Goal: Complete application form

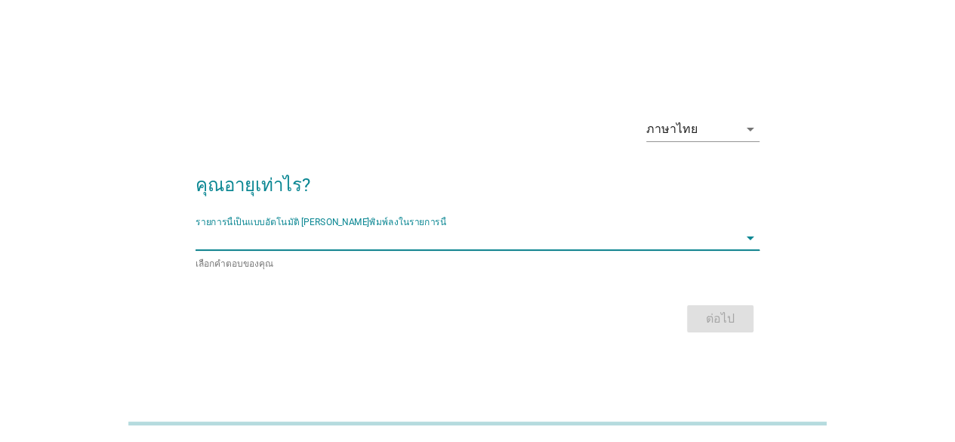
click at [332, 247] on input "รายการนี้เป็นแบบอัตโนมัติ คุณสามารถพิมพ์ลงในรายการนี้" at bounding box center [467, 238] width 543 height 24
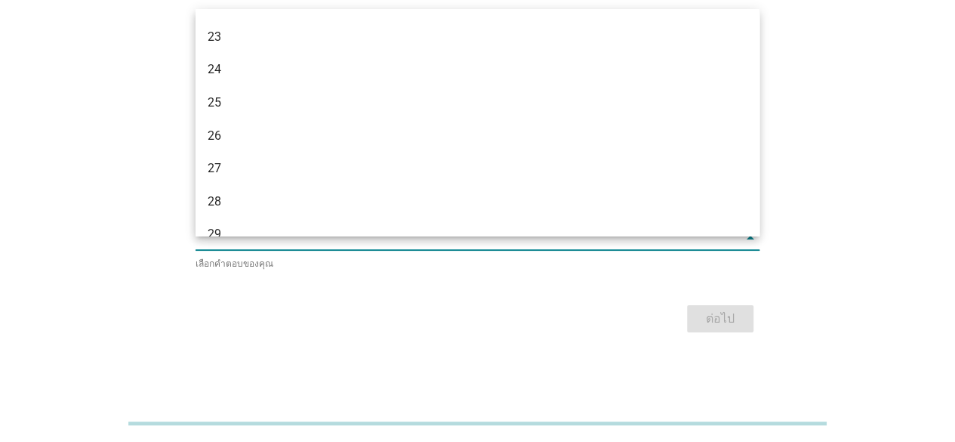
scroll to position [226, 0]
click at [287, 217] on div "31" at bounding box center [478, 233] width 564 height 33
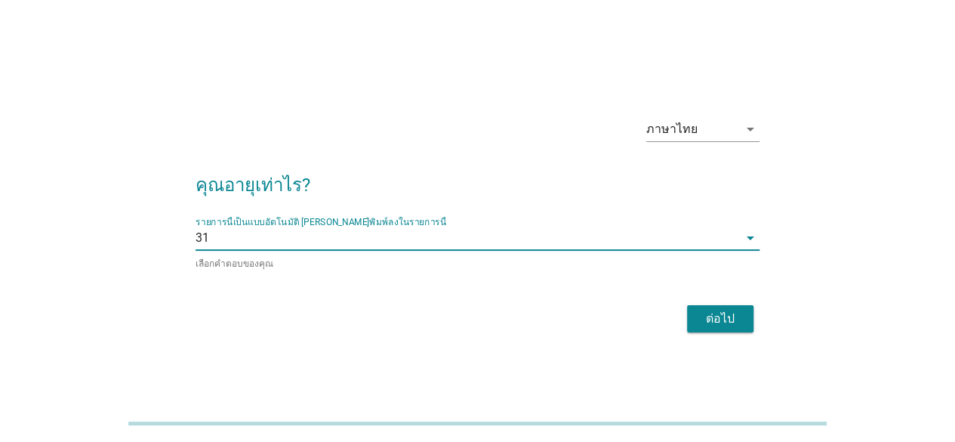
click at [747, 313] on button "ต่อไป" at bounding box center [720, 318] width 66 height 27
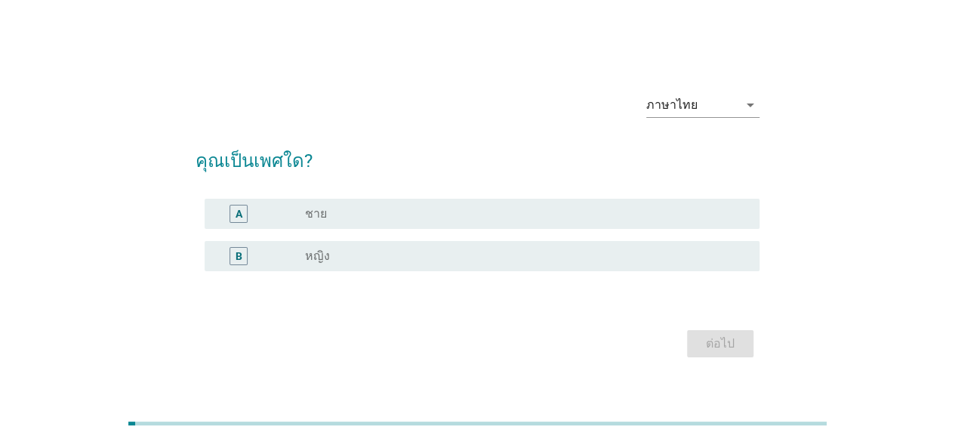
click at [573, 245] on div "B radio_button_unchecked หญิง" at bounding box center [482, 256] width 555 height 30
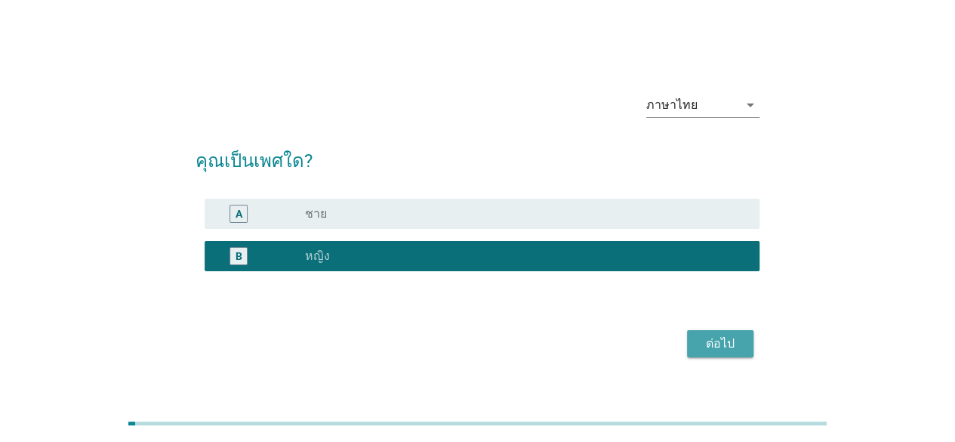
click at [706, 336] on div "ต่อไป" at bounding box center [720, 343] width 42 height 18
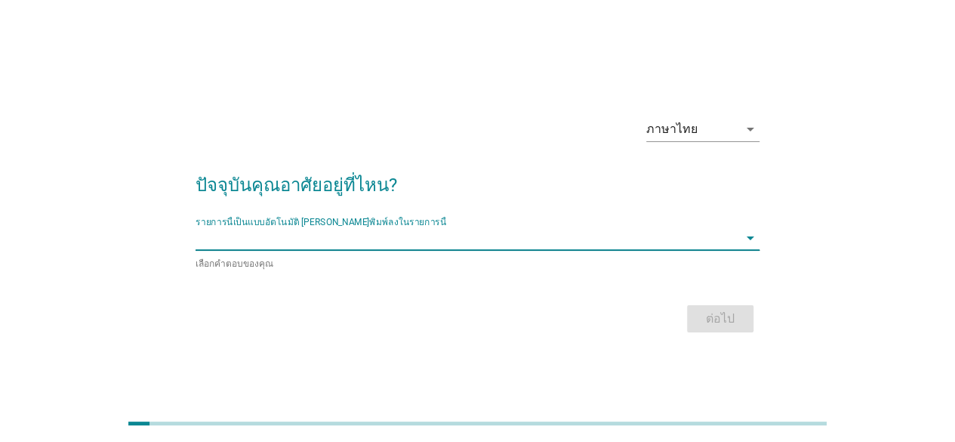
click at [576, 238] on input "รายการนี้เป็นแบบอัตโนมัติ คุณสามารถพิมพ์ลงในรายการนี้" at bounding box center [467, 238] width 543 height 24
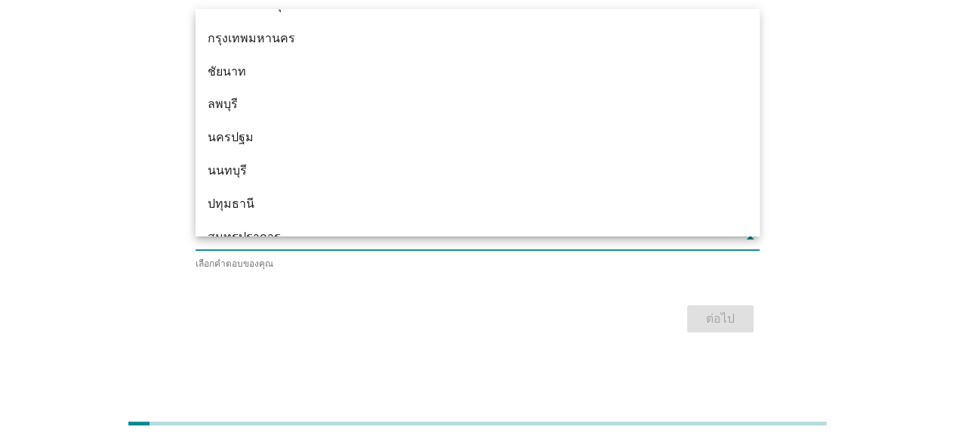
scroll to position [1276, 0]
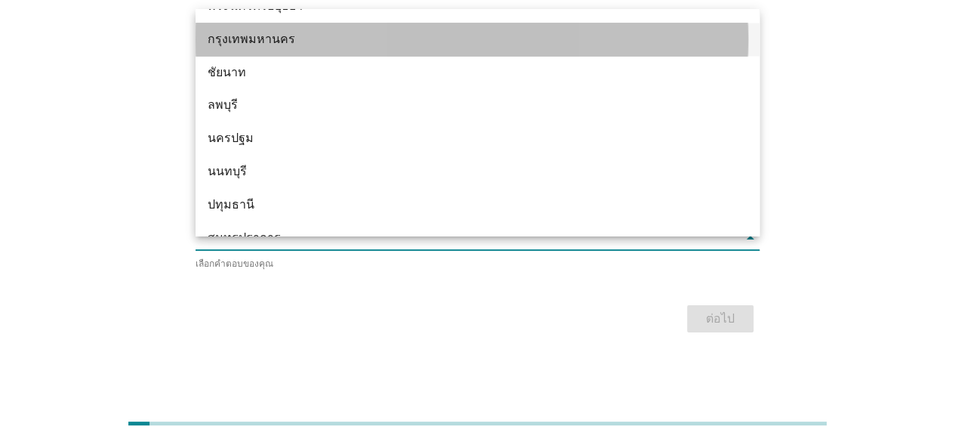
click at [329, 42] on div "กรุงเทพมหานคร" at bounding box center [455, 39] width 495 height 18
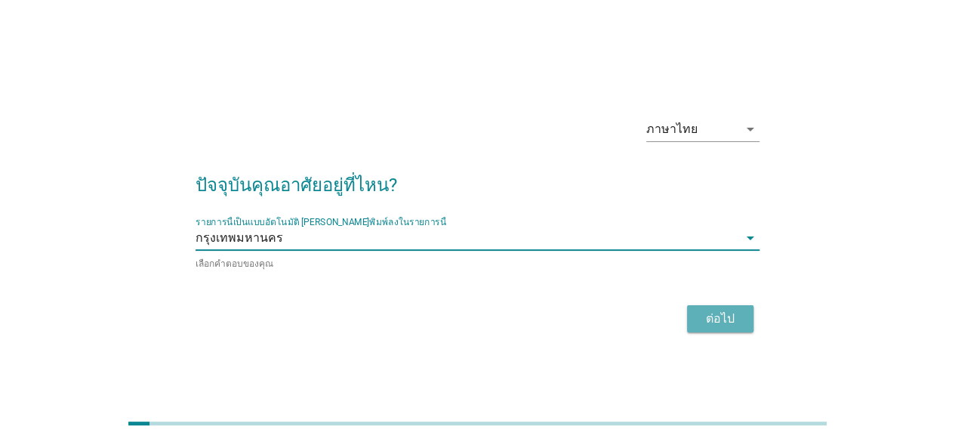
click at [698, 324] on button "ต่อไป" at bounding box center [720, 318] width 66 height 27
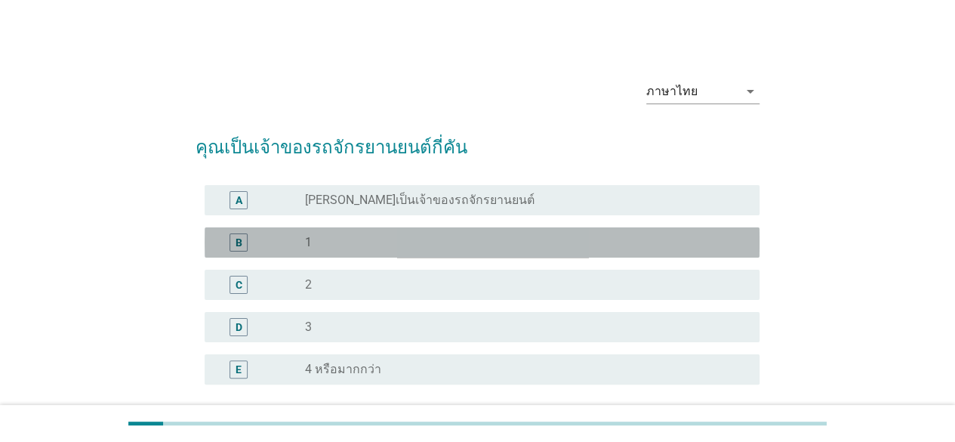
click at [566, 256] on div "B radio_button_unchecked 1" at bounding box center [482, 242] width 555 height 30
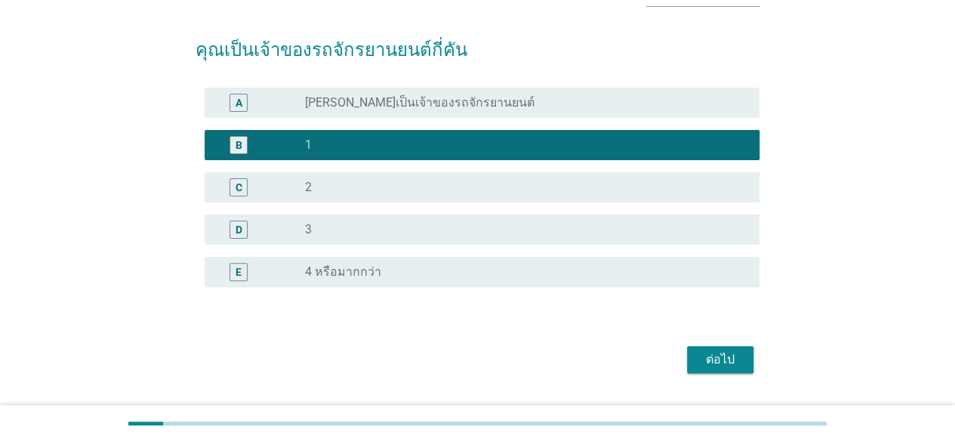
scroll to position [136, 0]
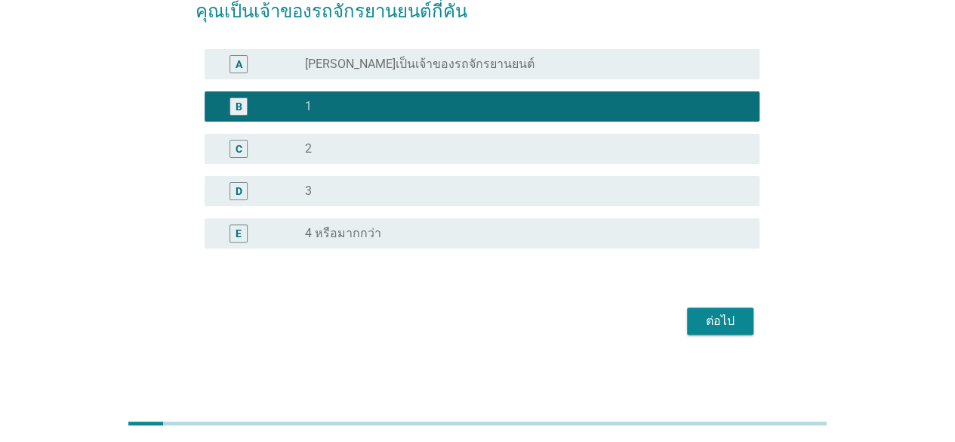
click at [704, 322] on div "ต่อไป" at bounding box center [720, 321] width 42 height 18
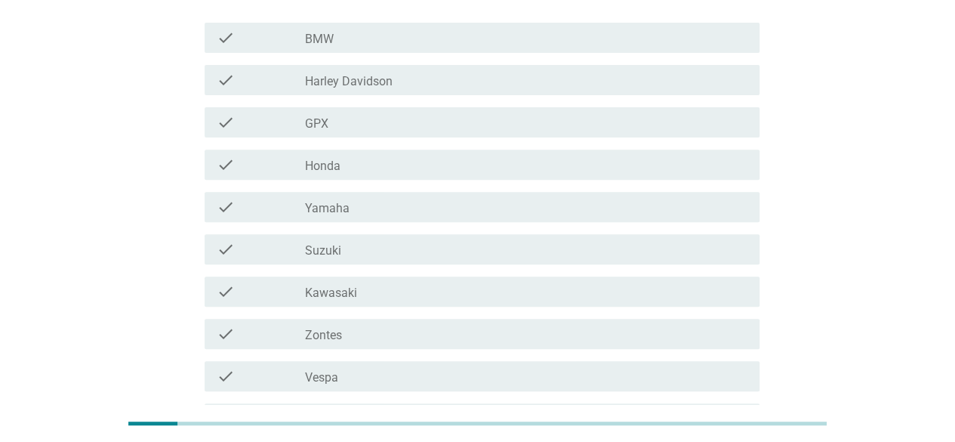
scroll to position [208, 0]
click at [524, 161] on div "check_box_outline_blank Honda" at bounding box center [526, 168] width 442 height 18
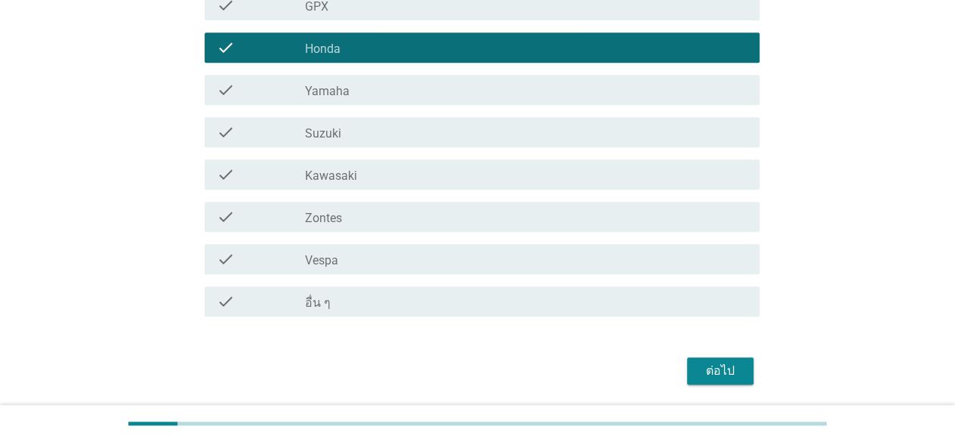
scroll to position [379, 0]
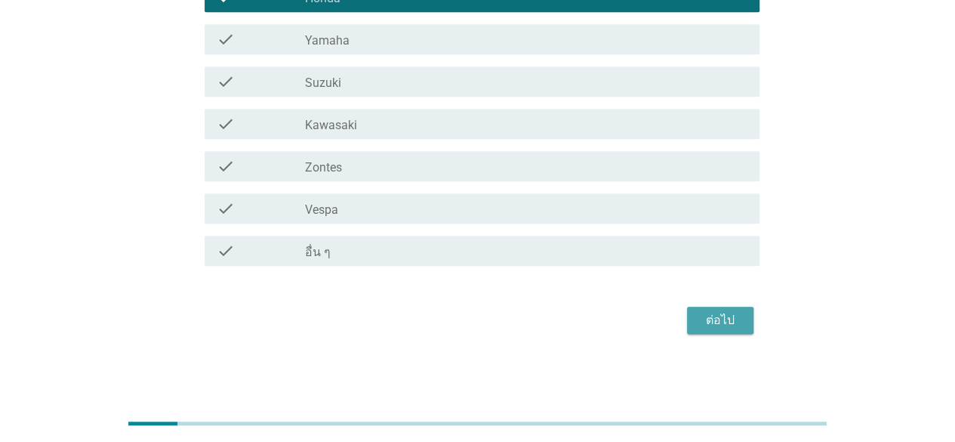
click at [699, 315] on div "ต่อไป" at bounding box center [720, 320] width 42 height 18
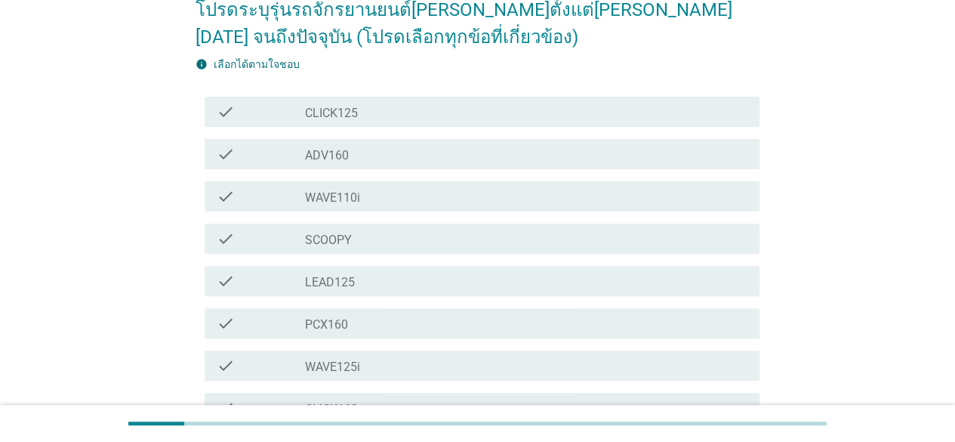
scroll to position [138, 0]
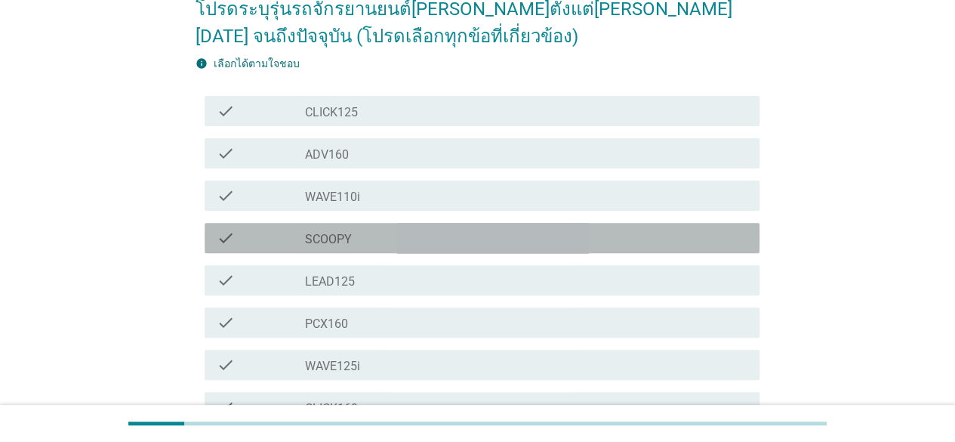
click at [507, 238] on div "check_box_outline_blank SCOOPY" at bounding box center [526, 238] width 442 height 18
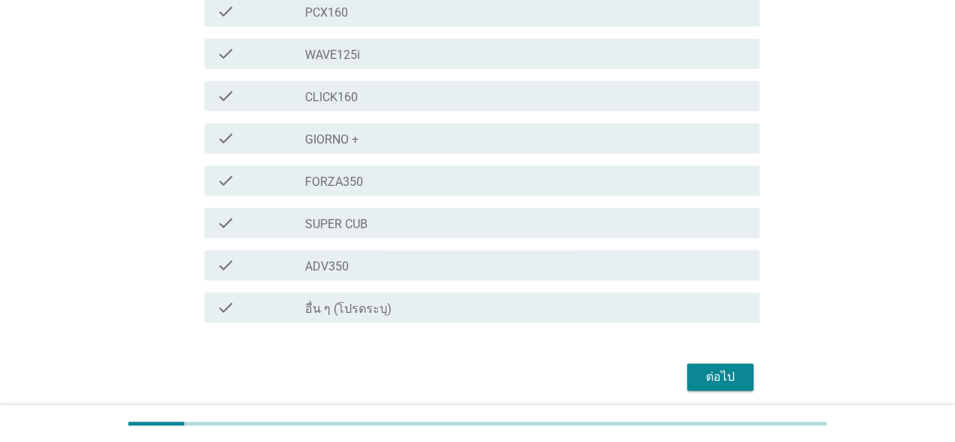
scroll to position [452, 0]
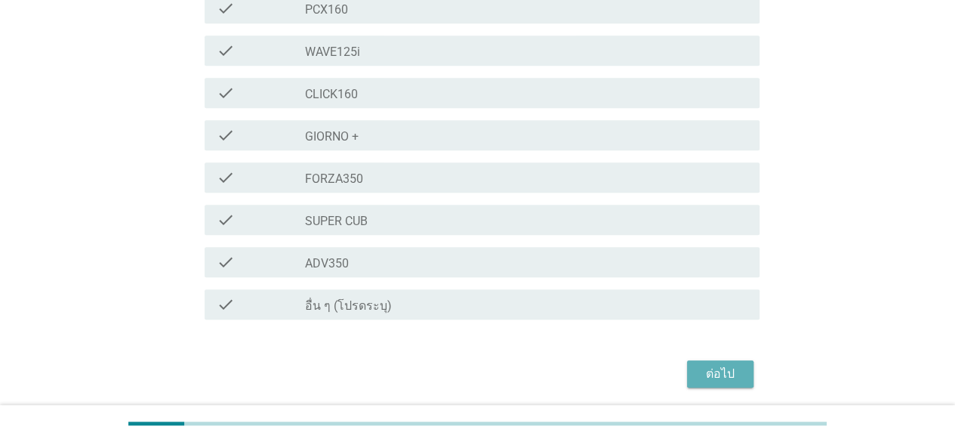
click at [702, 373] on div "ต่อไป" at bounding box center [720, 374] width 42 height 18
